Goal: Find specific page/section: Find specific page/section

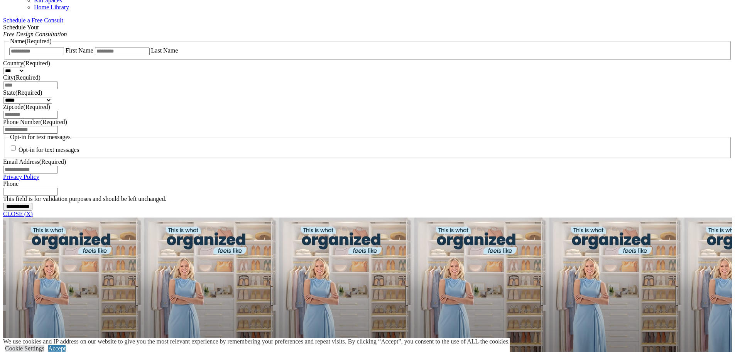
click at [33, 210] on link "CLOSE (X)" at bounding box center [18, 213] width 30 height 7
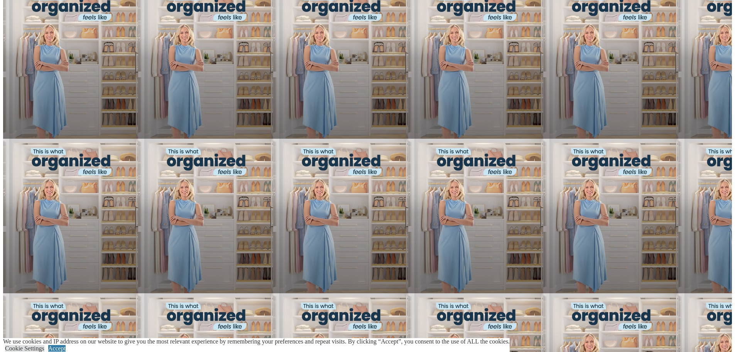
scroll to position [772, 0]
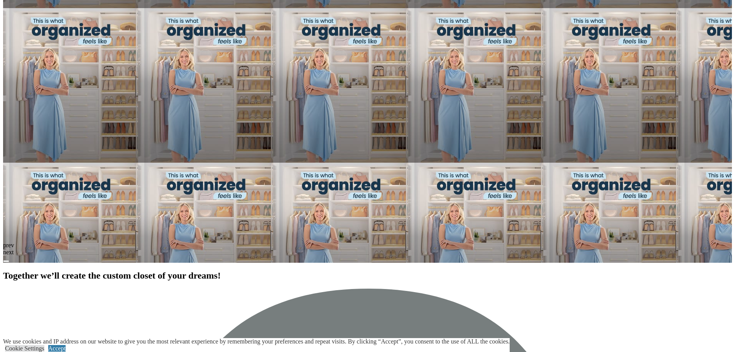
type input "*****"
click input "*" at bounding box center [0, 0] width 0 height 0
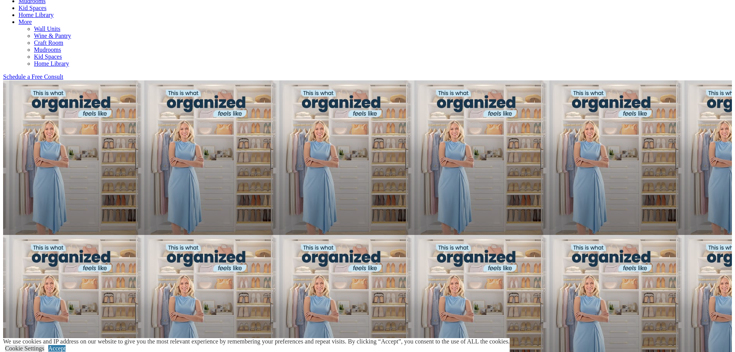
scroll to position [386, 0]
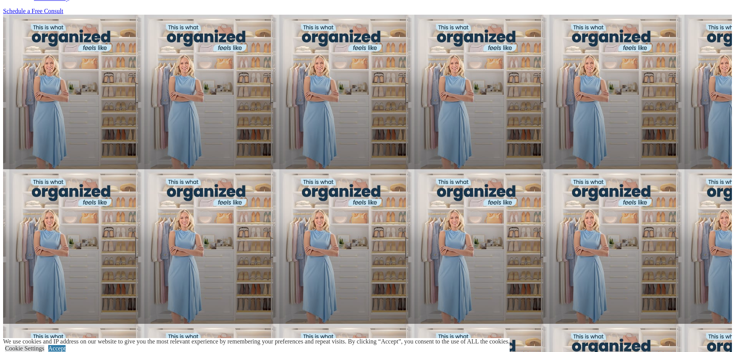
click at [510, 338] on div "We use cookies and IP address on our website to give you the most relevant expe…" at bounding box center [256, 345] width 507 height 14
click at [66, 345] on link "Accept" at bounding box center [56, 348] width 17 height 7
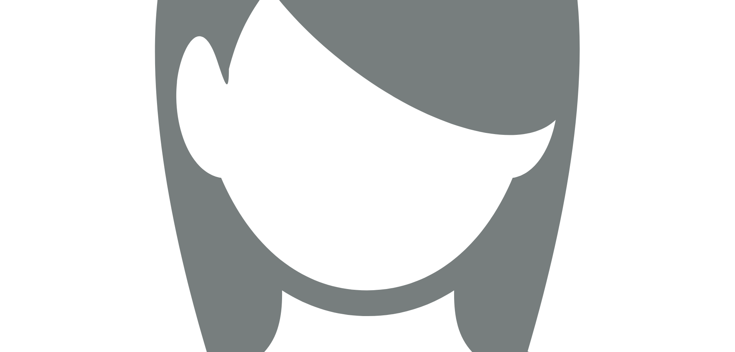
scroll to position [2856, 0]
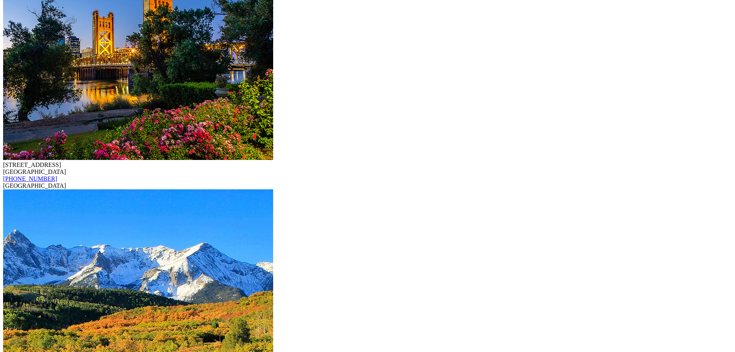
scroll to position [2160, 0]
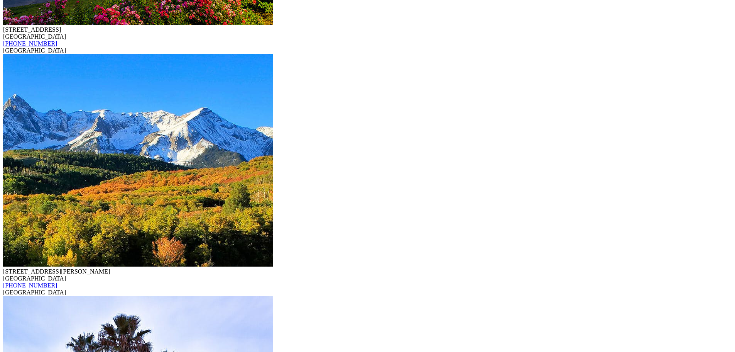
scroll to position [2314, 0]
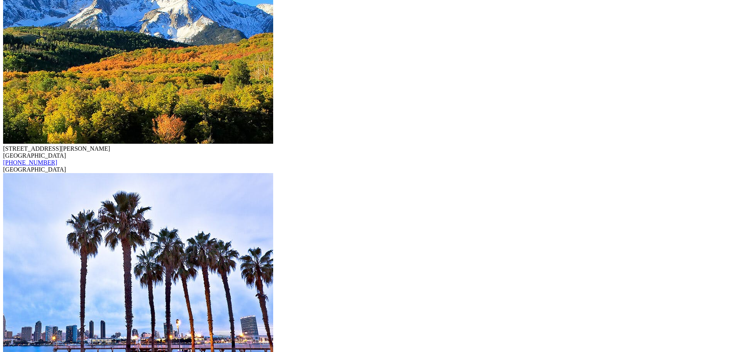
drag, startPoint x: 122, startPoint y: 166, endPoint x: 123, endPoint y: 176, distance: 9.4
drag, startPoint x: 126, startPoint y: 174, endPoint x: 139, endPoint y: 175, distance: 13.1
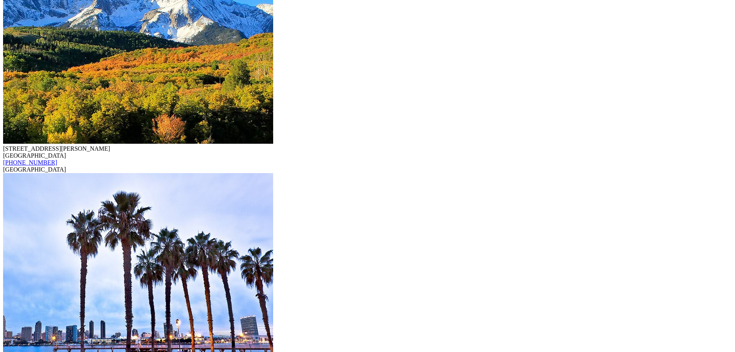
drag, startPoint x: 171, startPoint y: 175, endPoint x: 136, endPoint y: 134, distance: 54.2
drag, startPoint x: 100, startPoint y: 76, endPoint x: 93, endPoint y: 71, distance: 8.0
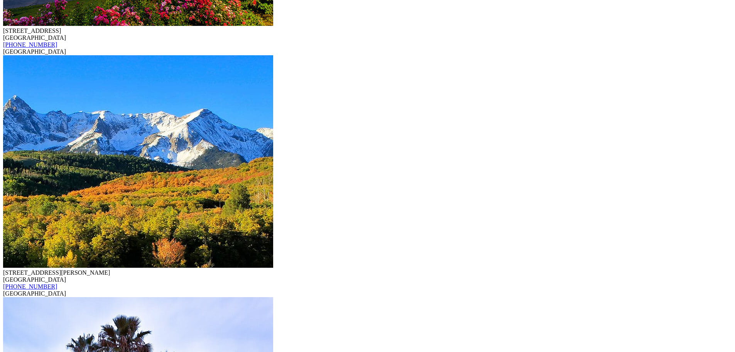
scroll to position [2121, 0]
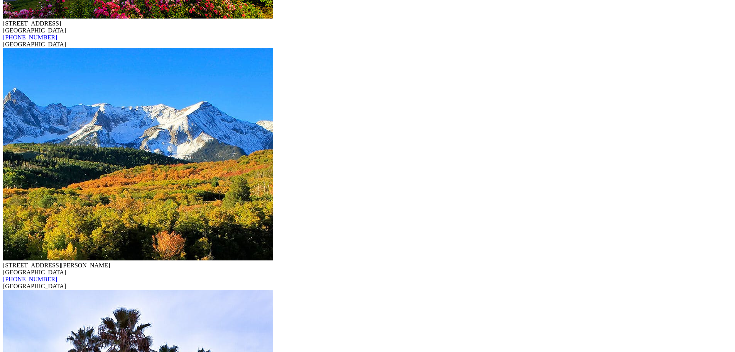
scroll to position [2199, 0]
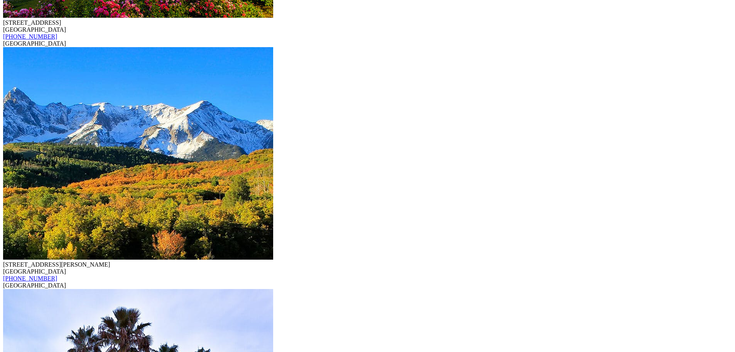
drag, startPoint x: 198, startPoint y: 232, endPoint x: -61, endPoint y: 204, distance: 259.7
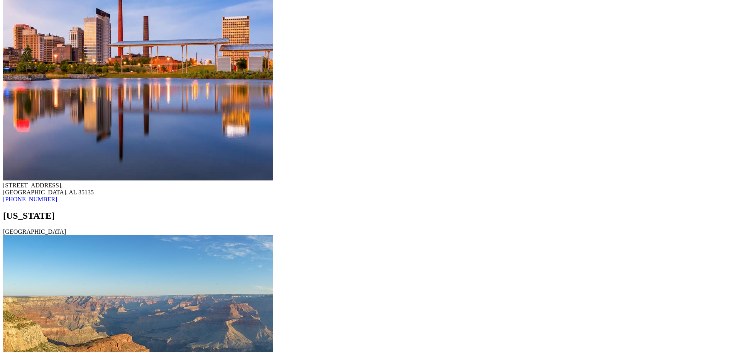
scroll to position [539, 0]
